Goal: Information Seeking & Learning: Learn about a topic

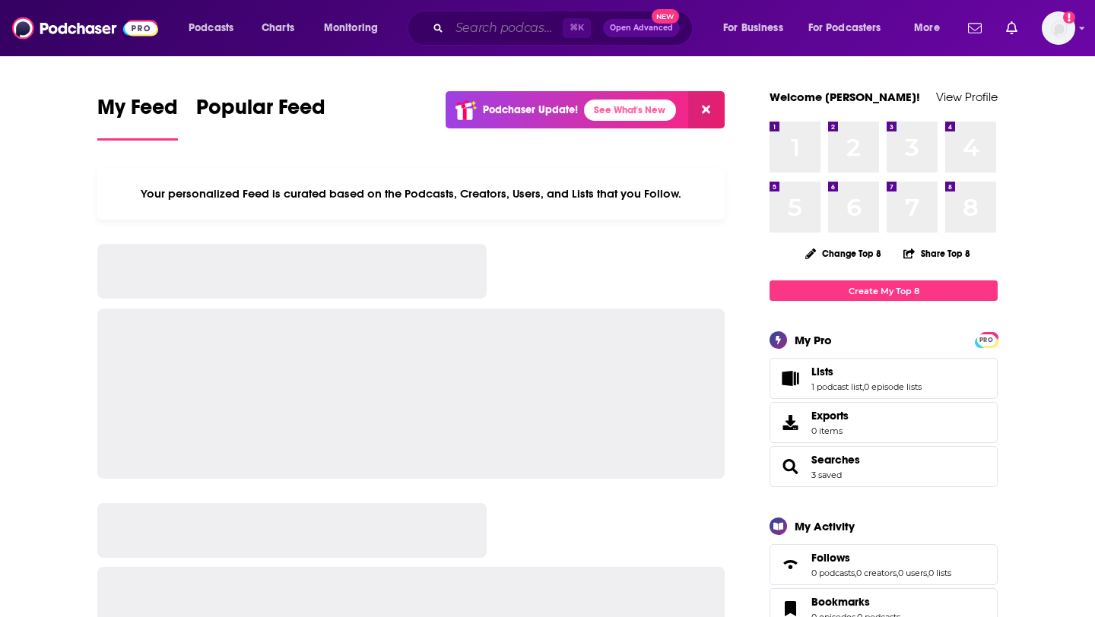
click at [467, 39] on input "Search podcasts, credits, & more..." at bounding box center [505, 28] width 113 height 24
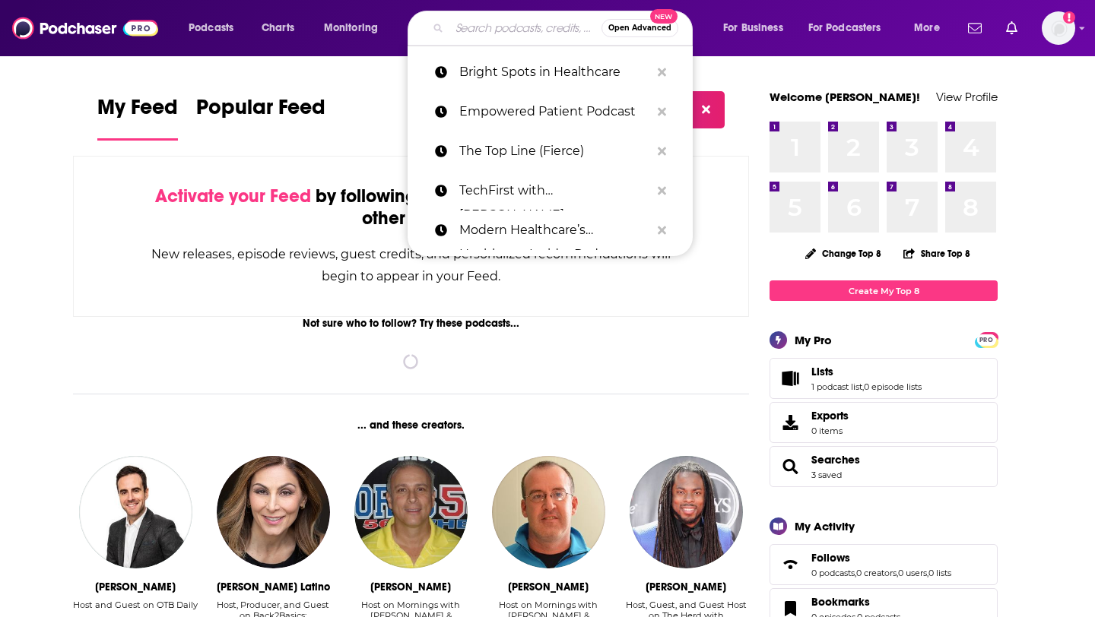
paste input "The Heart of Healthcare"
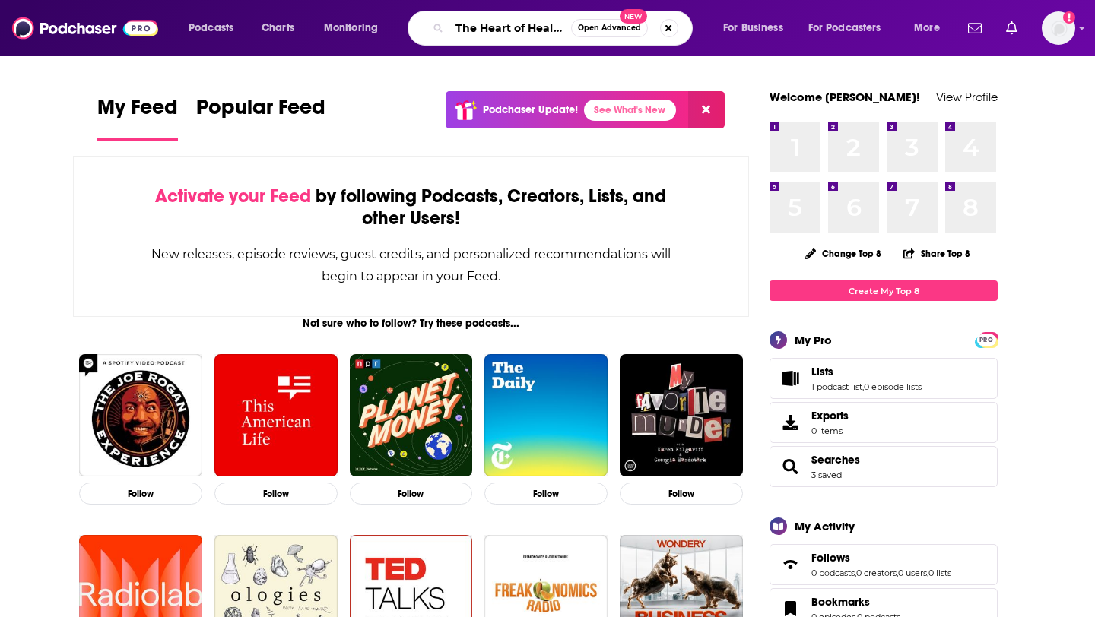
scroll to position [0, 25]
type input "The Heart of Healthcare"
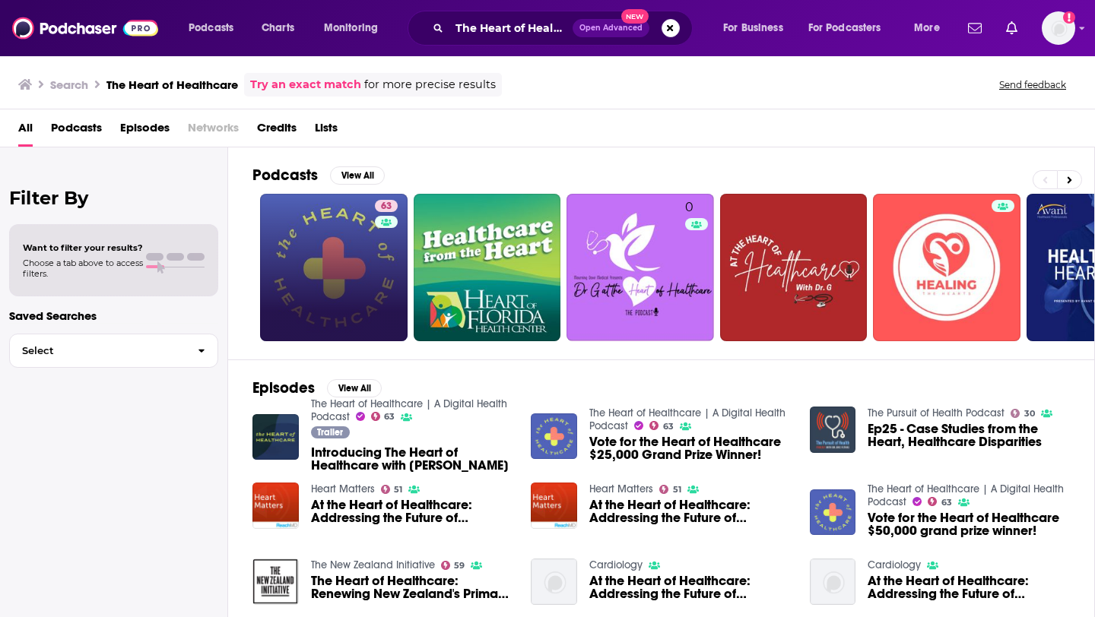
click at [337, 290] on link "63" at bounding box center [333, 267] width 147 height 147
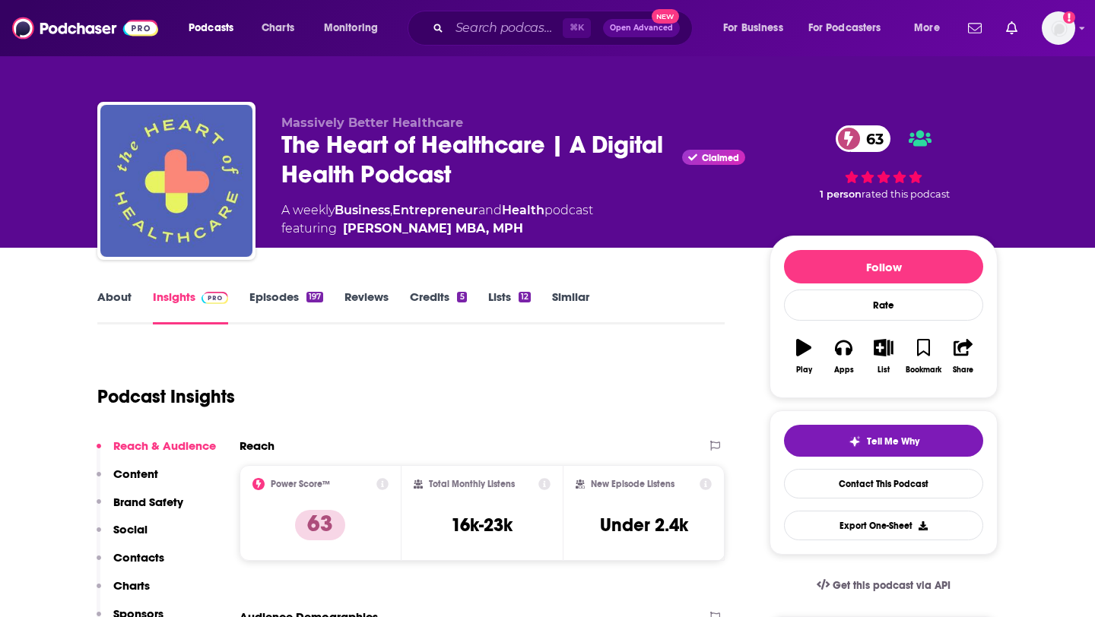
click at [130, 304] on link "About" at bounding box center [114, 307] width 34 height 35
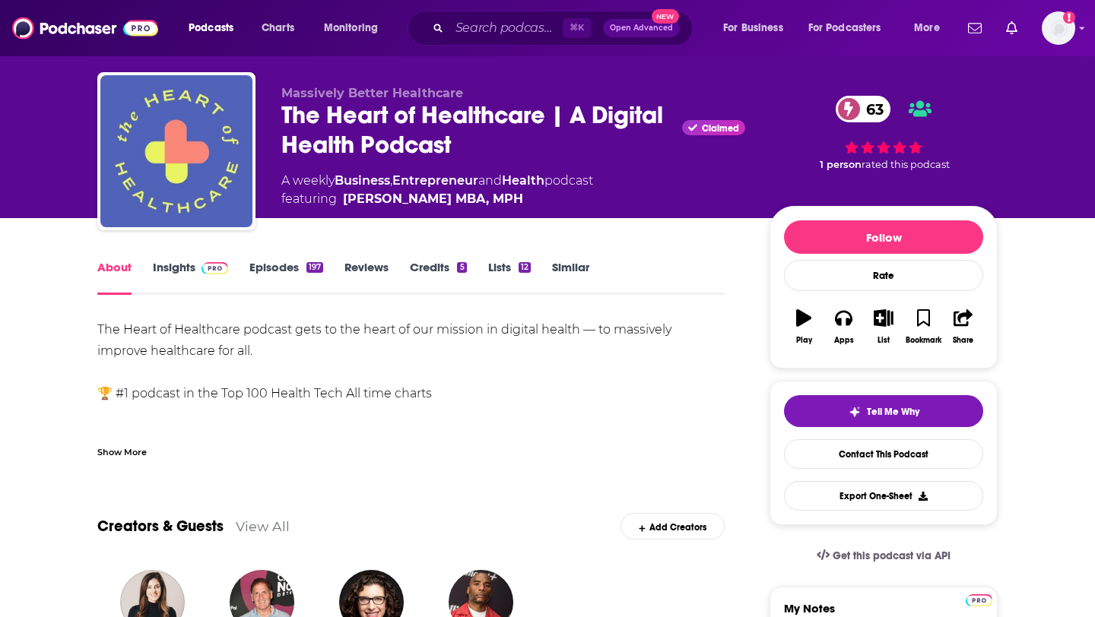
scroll to position [34, 0]
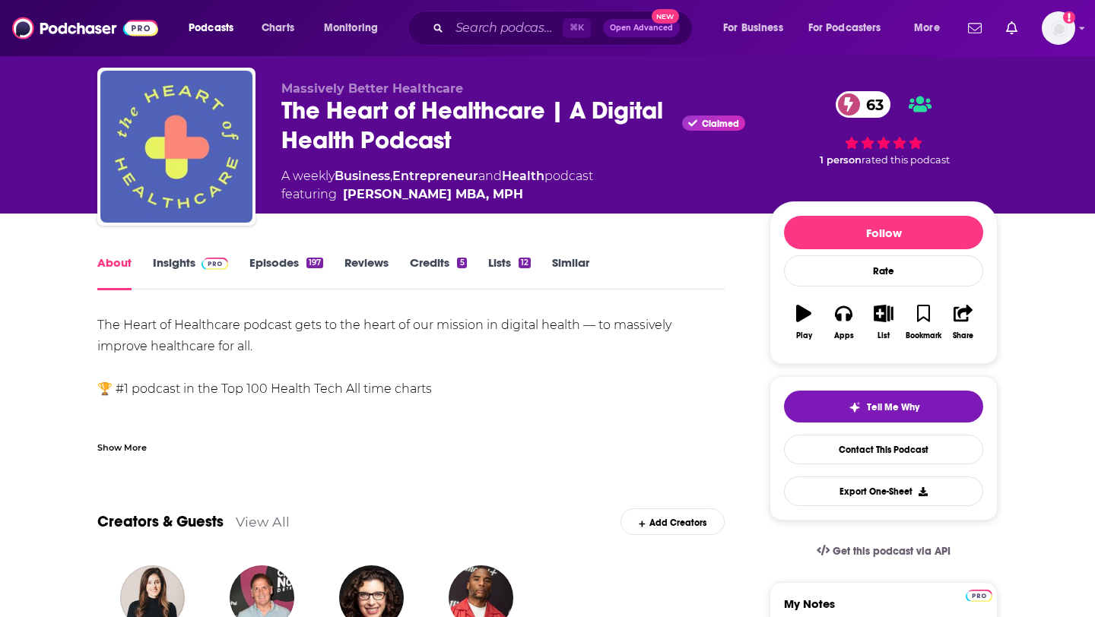
click at [128, 440] on div "Show More" at bounding box center [121, 446] width 49 height 14
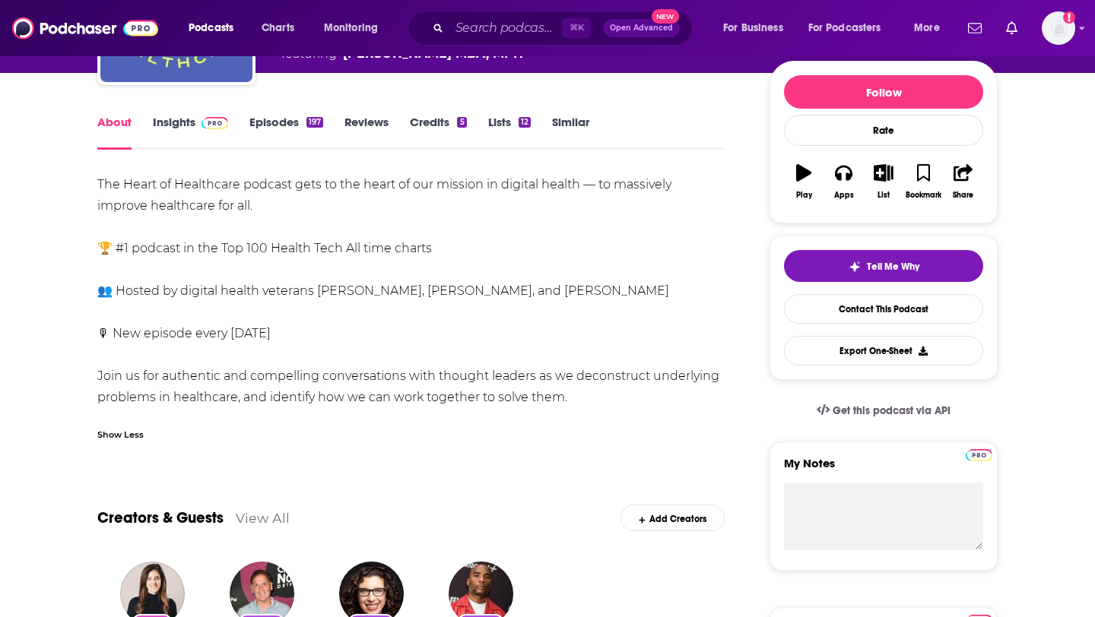
scroll to position [149, 0]
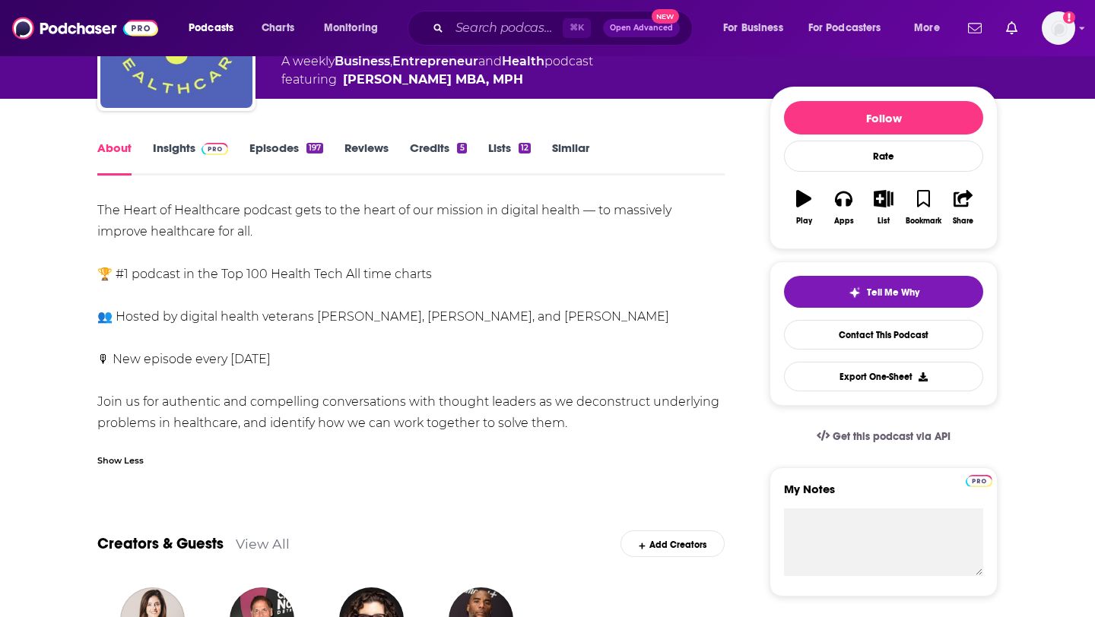
click at [290, 142] on link "Episodes 197" at bounding box center [286, 158] width 74 height 35
